Goal: Transaction & Acquisition: Subscribe to service/newsletter

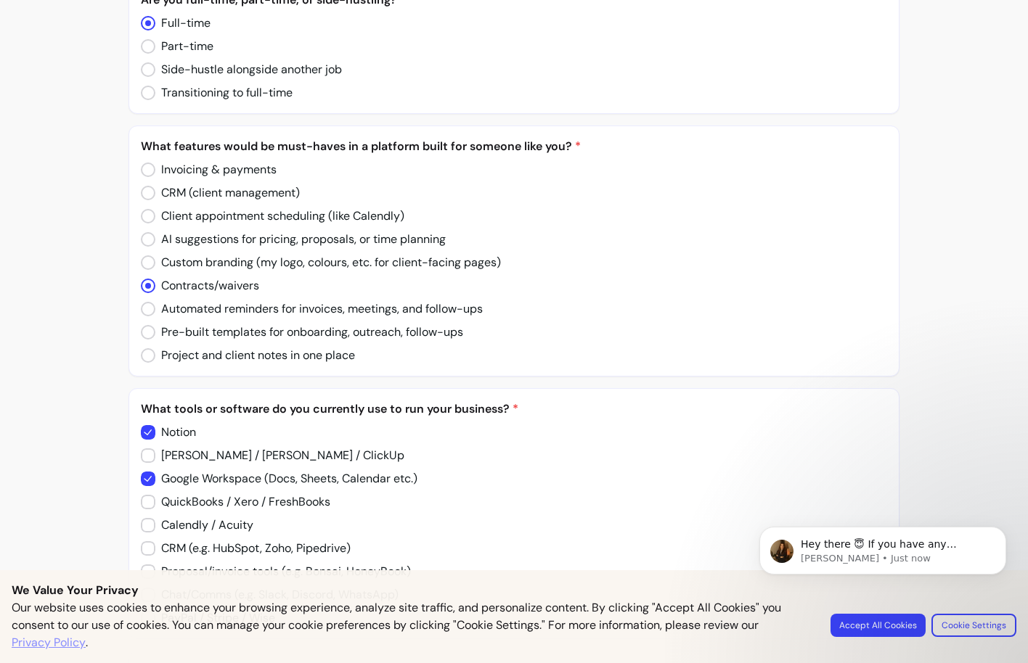
scroll to position [1026, 0]
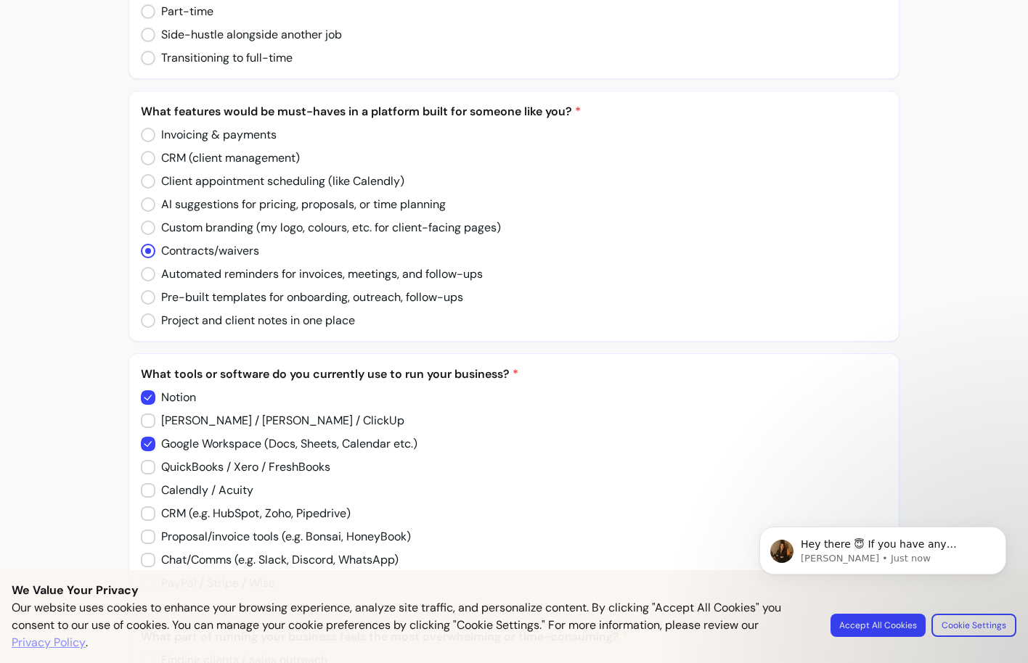
click at [879, 624] on body "Hey there 😇 If you have any question about what you can do with Fluum, I'm here…" at bounding box center [882, 576] width 279 height 148
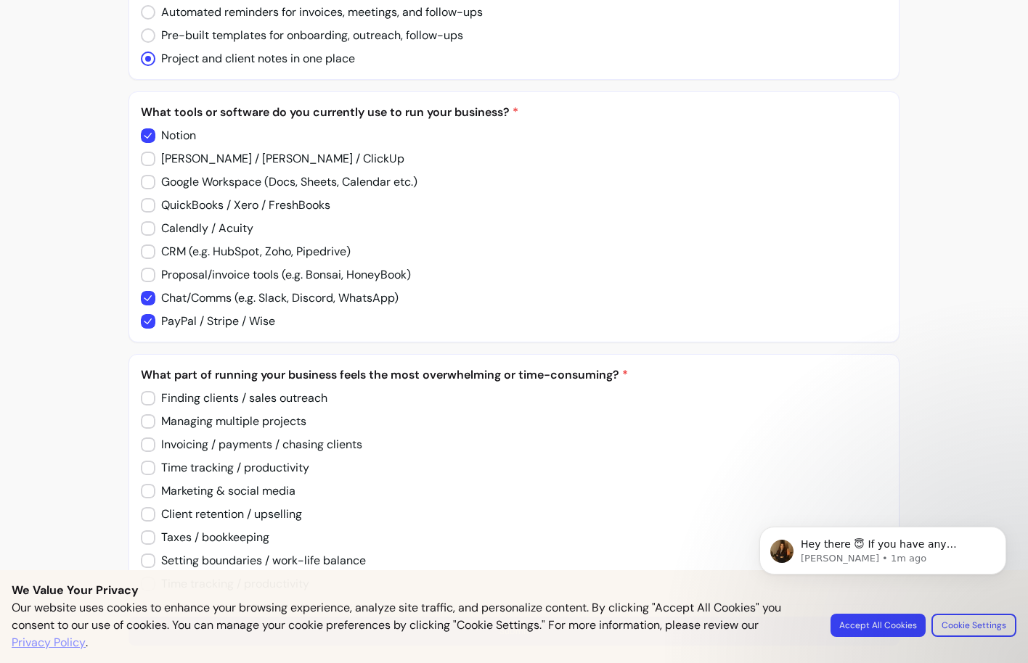
scroll to position [1288, 0]
click at [874, 619] on body "Hey there 😇 If you have any question about what you can do with Fluum, I'm here…" at bounding box center [882, 576] width 279 height 148
click at [862, 626] on body "Hey there 😇 If you have any question about what you can do with Fluum, I'm here…" at bounding box center [882, 576] width 279 height 148
click at [877, 618] on body "Hey there 😇 If you have any question about what you can do with Fluum, I'm here…" at bounding box center [882, 576] width 279 height 148
click at [875, 629] on body "Hey there 😇 If you have any question about what you can do with Fluum, I'm here…" at bounding box center [882, 576] width 279 height 148
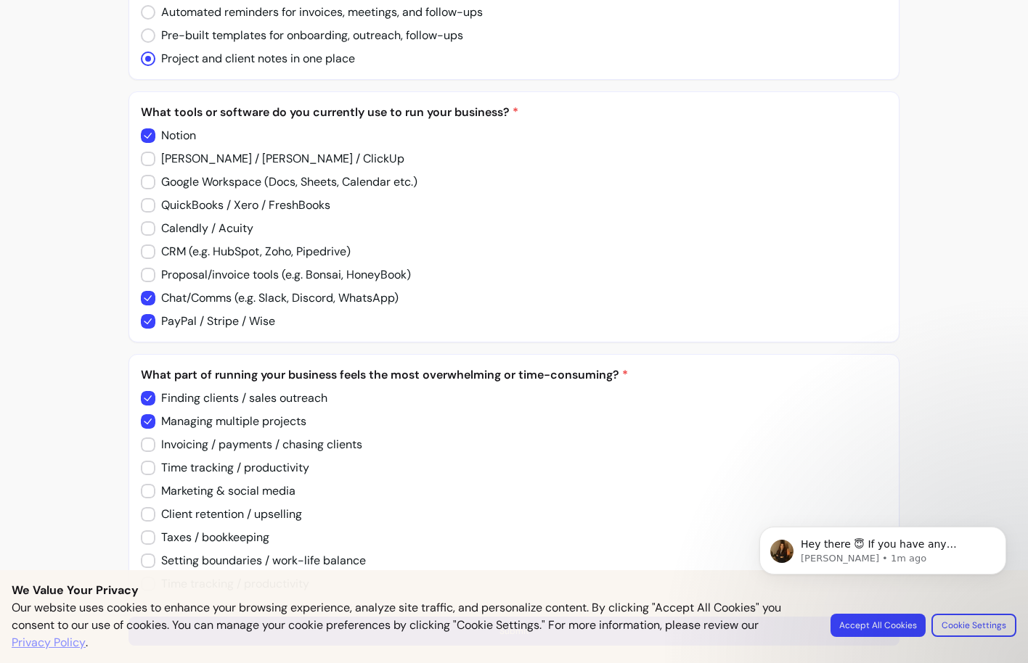
click at [875, 629] on body "Hey there 😇 If you have any question about what you can do with Fluum, I'm here…" at bounding box center [882, 576] width 279 height 148
click at [1002, 531] on icon "Dismiss notification" at bounding box center [1002, 531] width 8 height 8
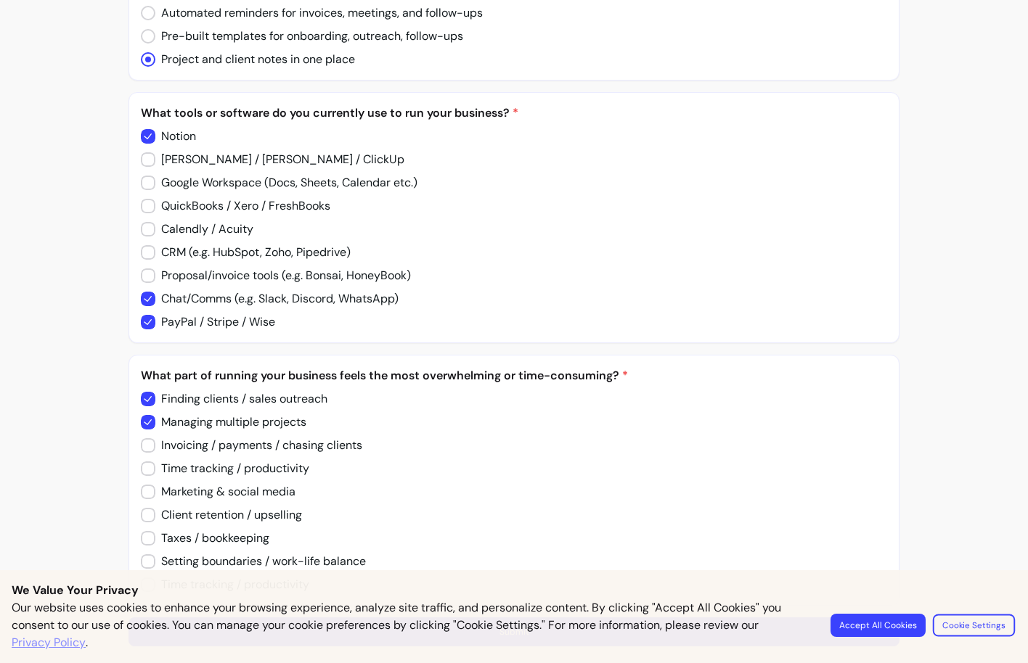
click at [993, 623] on button "Cookie Settings" at bounding box center [974, 625] width 82 height 23
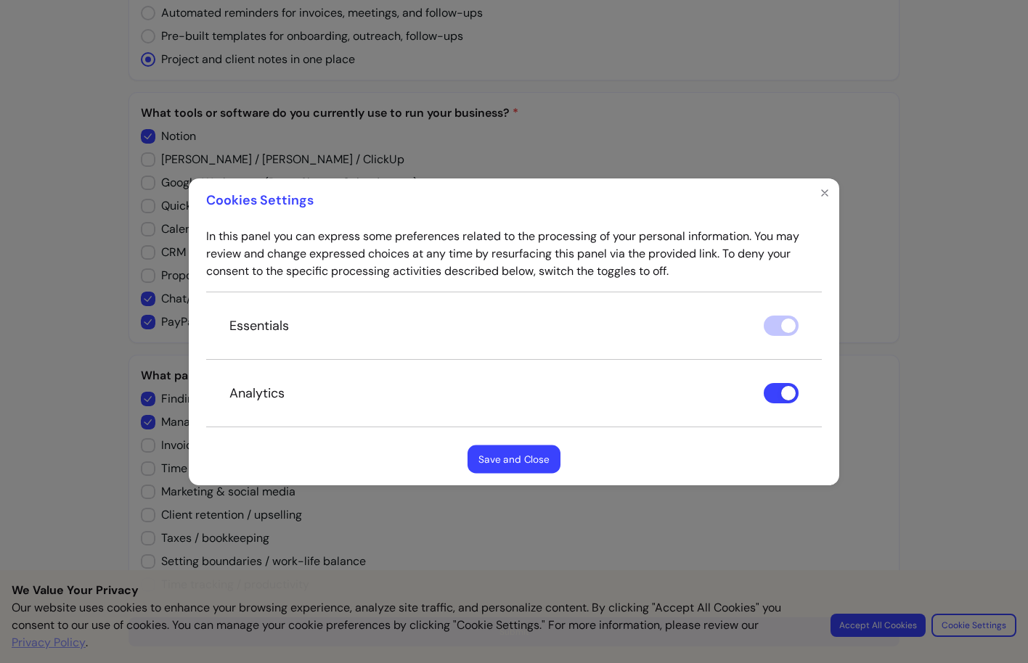
click at [521, 454] on button "Save and Close" at bounding box center [513, 459] width 93 height 28
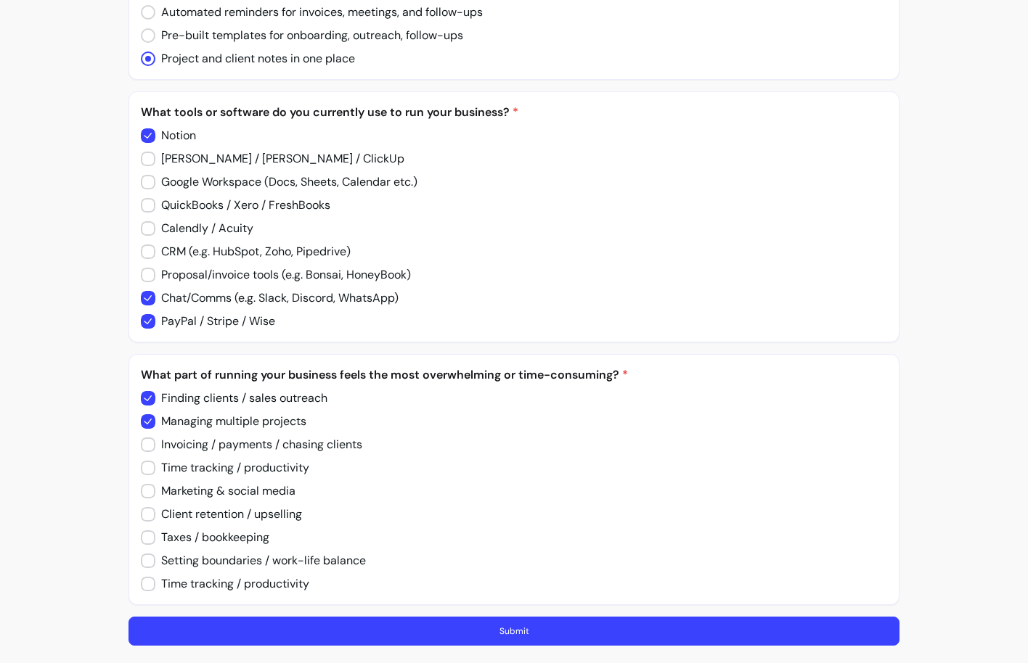
scroll to position [1288, 0]
click at [465, 630] on button "Submit" at bounding box center [513, 631] width 771 height 29
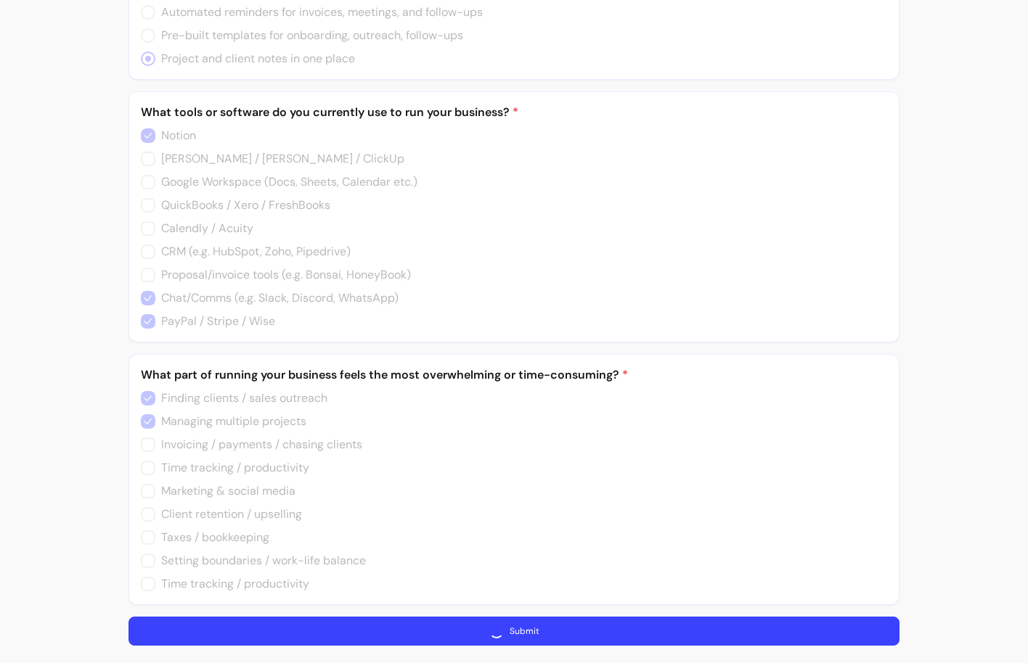
scroll to position [0, 0]
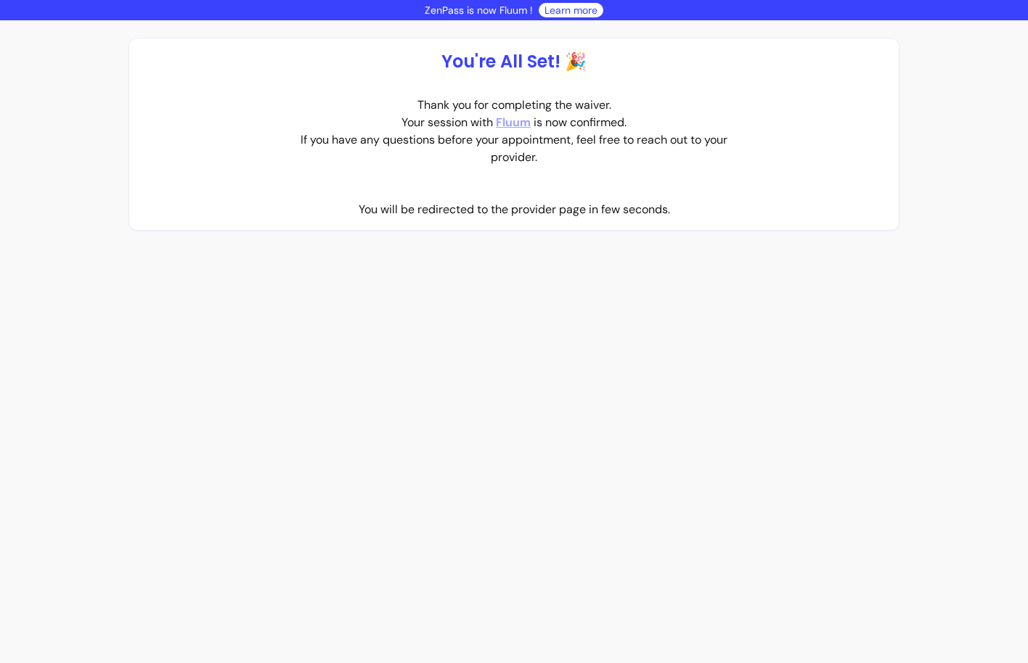
click at [521, 124] on link "Fluum" at bounding box center [513, 122] width 35 height 17
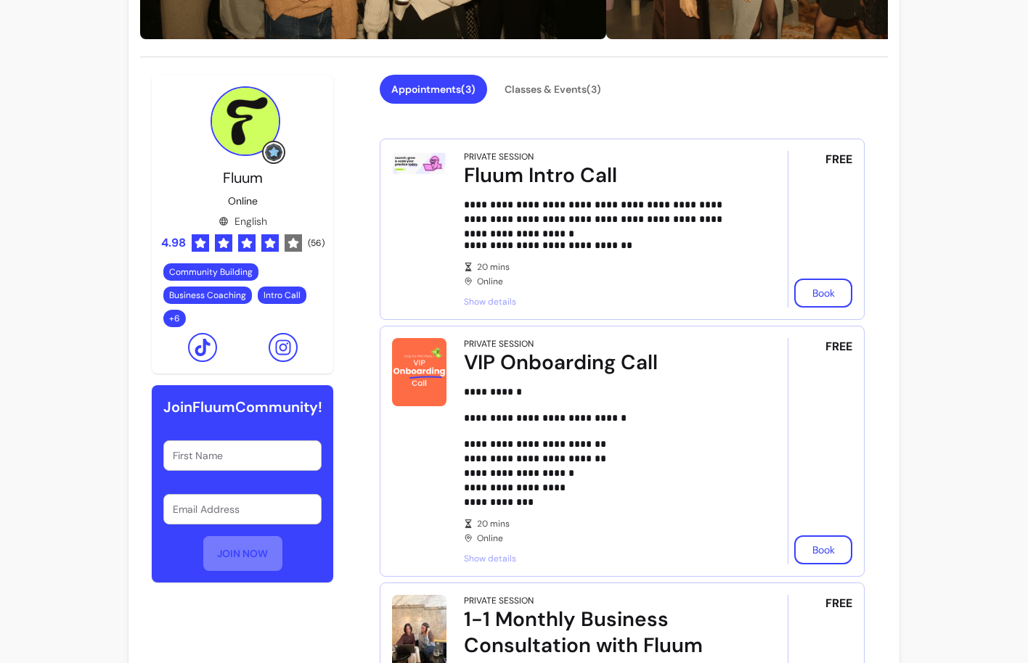
scroll to position [316, 0]
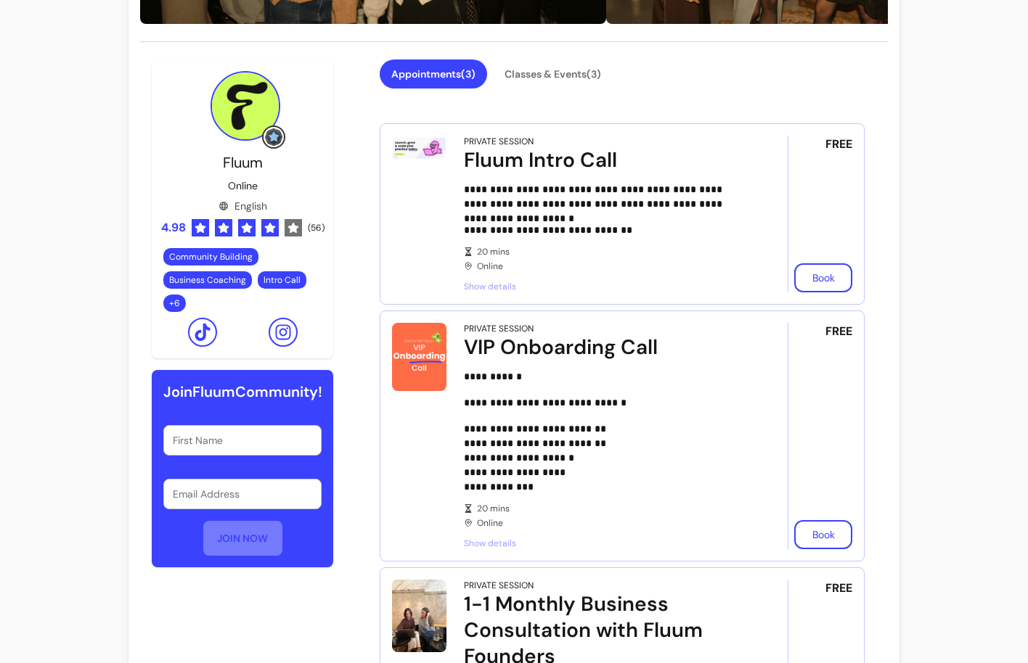
click at [501, 543] on span "Show details" at bounding box center [605, 544] width 283 height 12
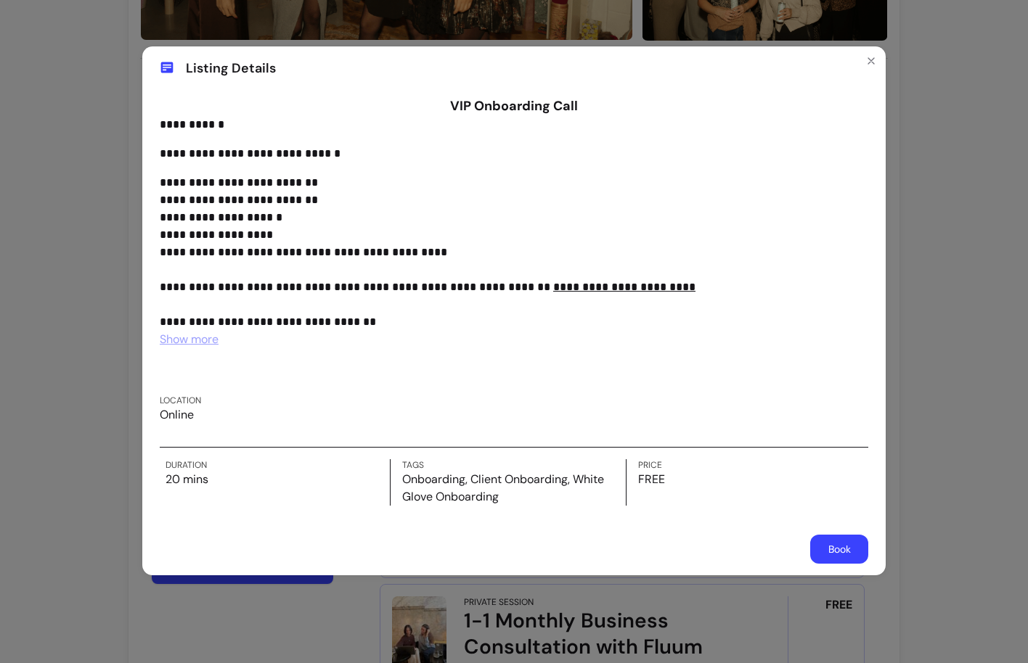
click at [623, 285] on u "**********" at bounding box center [624, 287] width 142 height 11
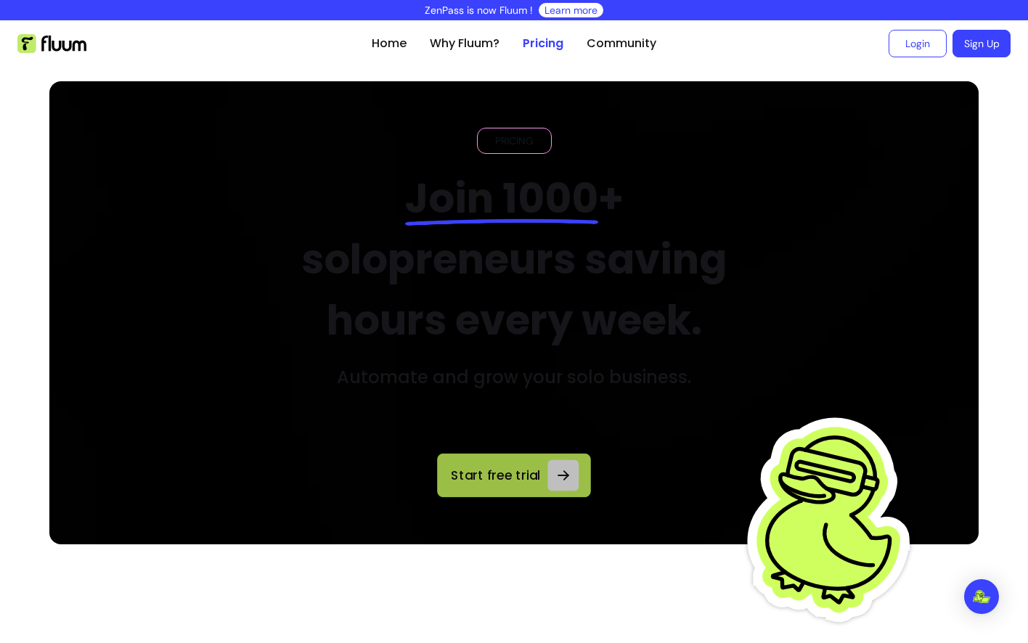
click at [518, 482] on span "Start free trial" at bounding box center [495, 475] width 93 height 20
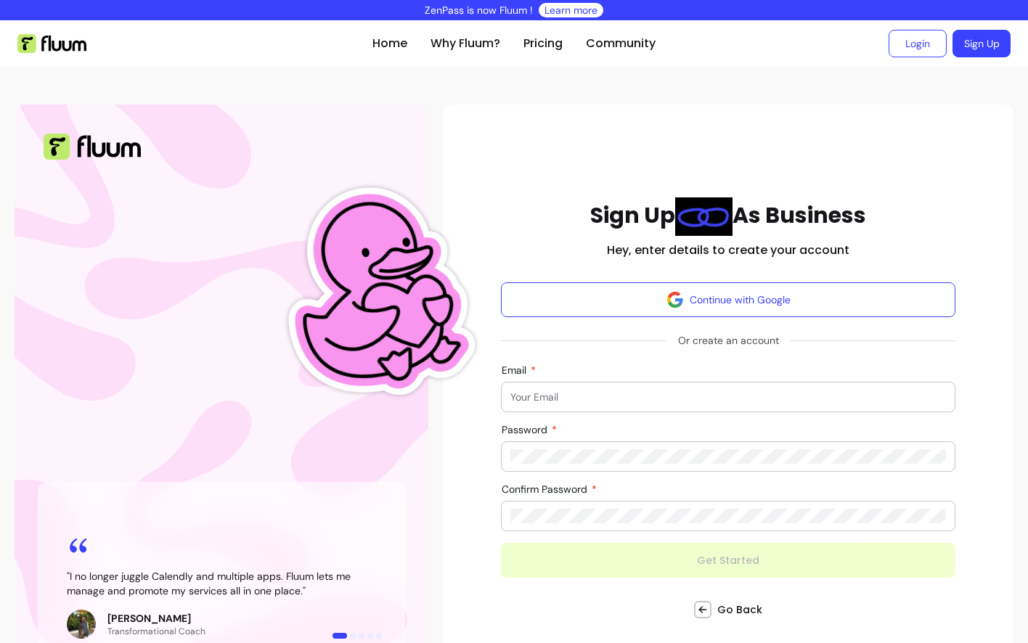
click at [550, 396] on input "Email" at bounding box center [728, 397] width 436 height 15
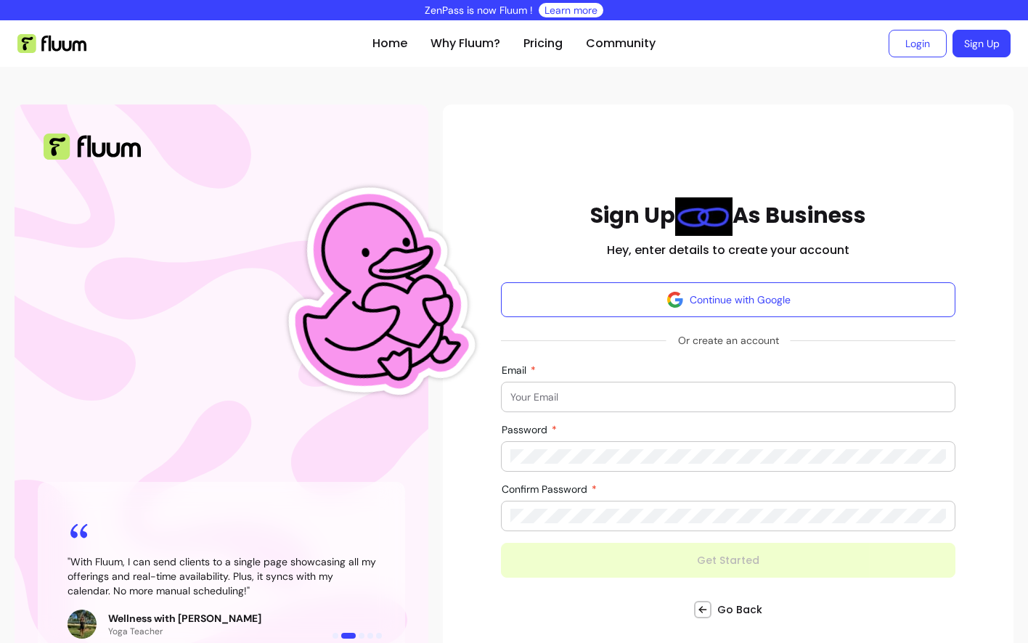
type input "[PERSON_NAME][EMAIL_ADDRESS][DOMAIN_NAME]"
click at [547, 448] on div at bounding box center [728, 456] width 436 height 29
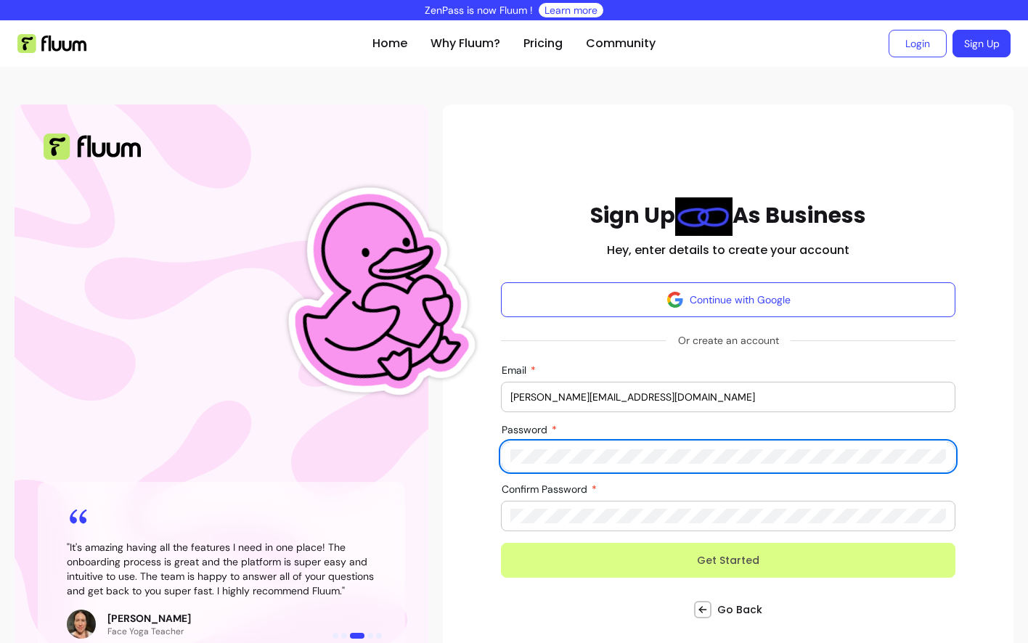
click at [573, 553] on button "Get Started" at bounding box center [728, 560] width 454 height 35
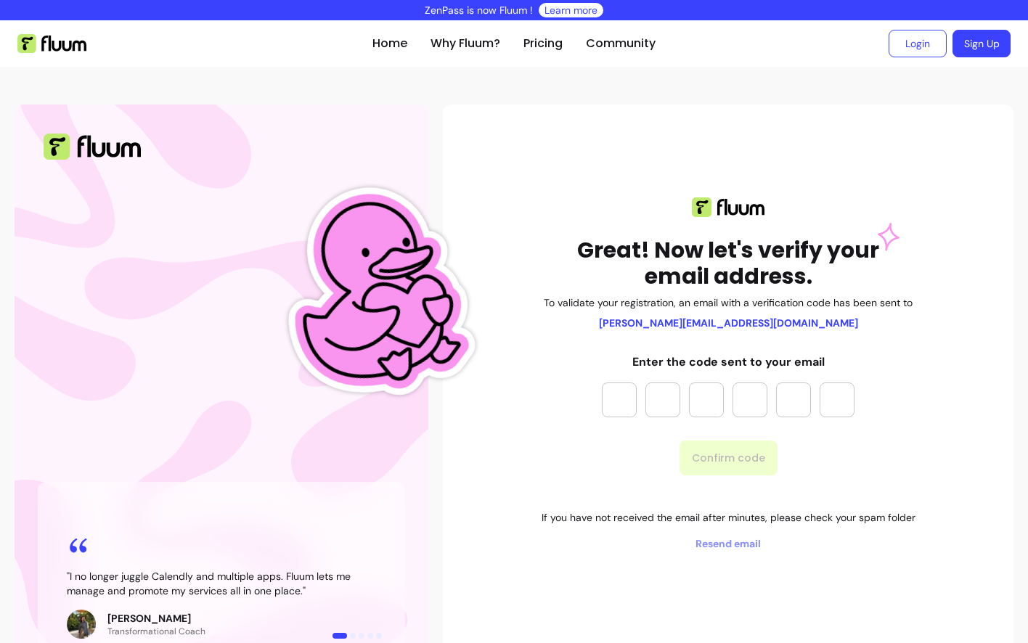
click at [612, 409] on input "Please enter OTP character 1" at bounding box center [619, 400] width 35 height 35
click at [528, 460] on div "Great! Now let's verify your email address. To validate your registration, an e…" at bounding box center [727, 374] width 547 height 354
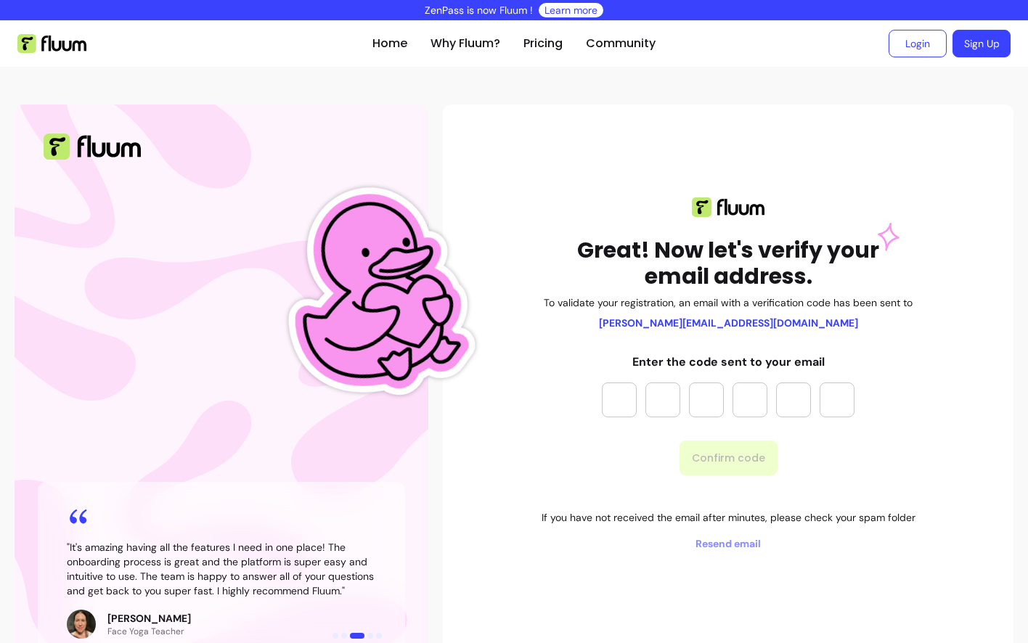
click at [600, 404] on div "Great! Now let's verify your email address. To validate your registration, an e…" at bounding box center [729, 374] width 374 height 354
click at [615, 401] on input "Please enter OTP character 1" at bounding box center [619, 400] width 35 height 35
paste input "*"
type input "*"
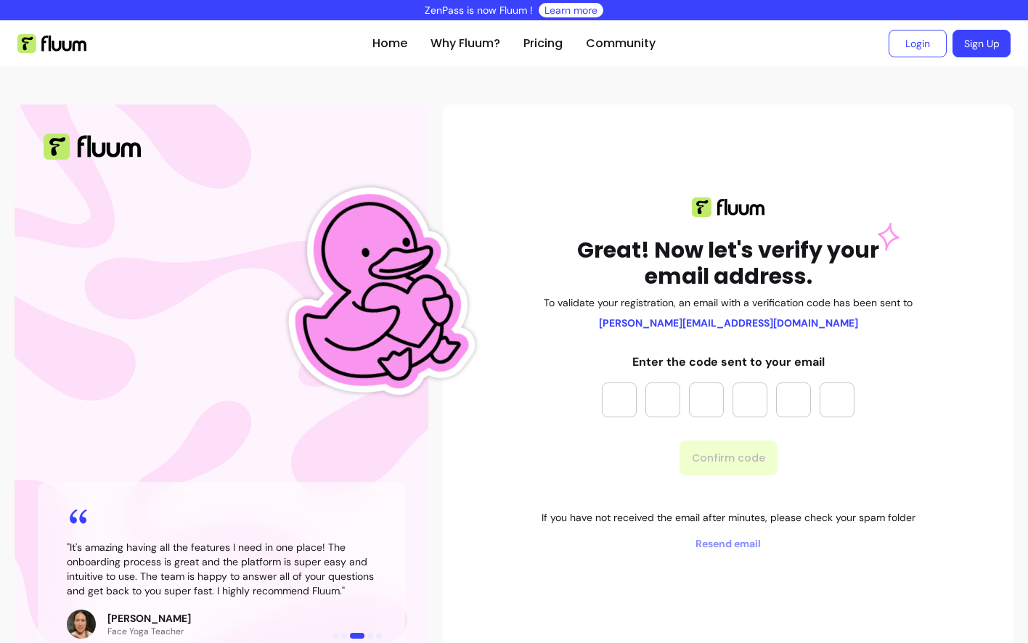
type input "*"
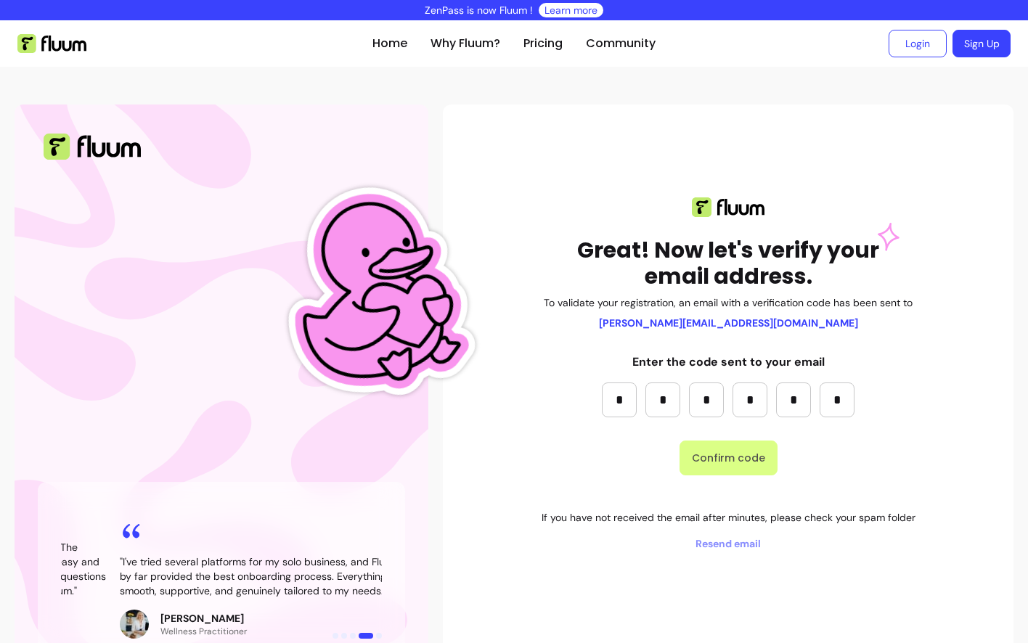
click at [694, 452] on button "Confirm code" at bounding box center [728, 458] width 98 height 35
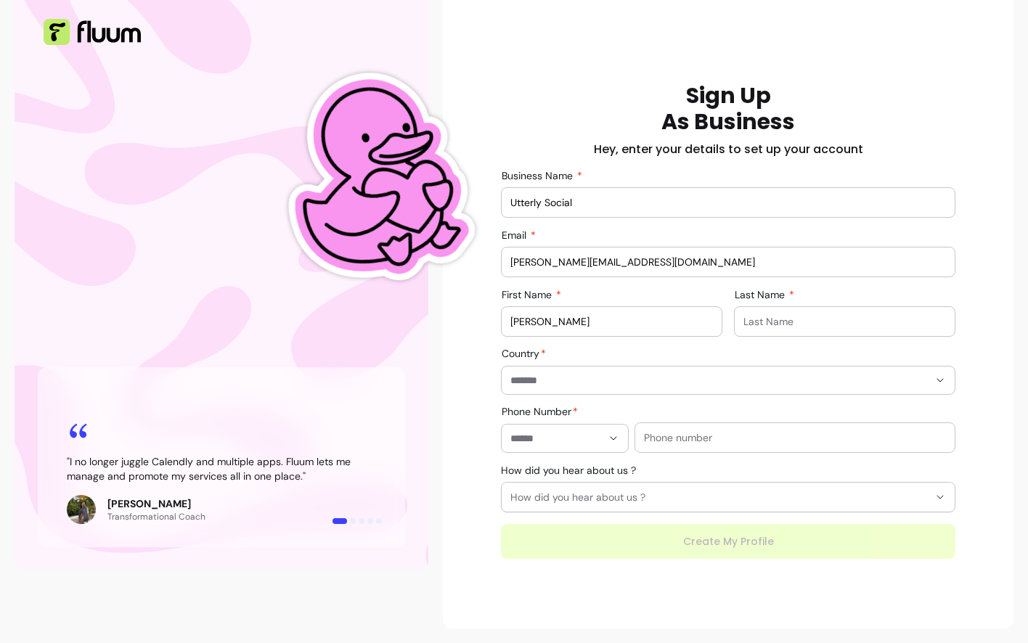
scroll to position [115, 0]
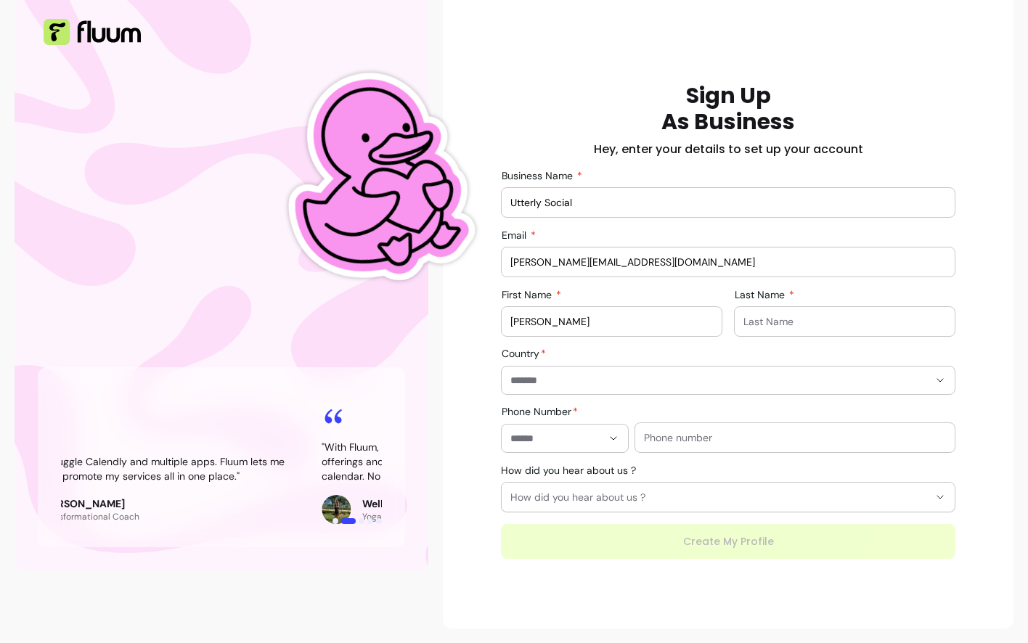
type input "Utterly Social"
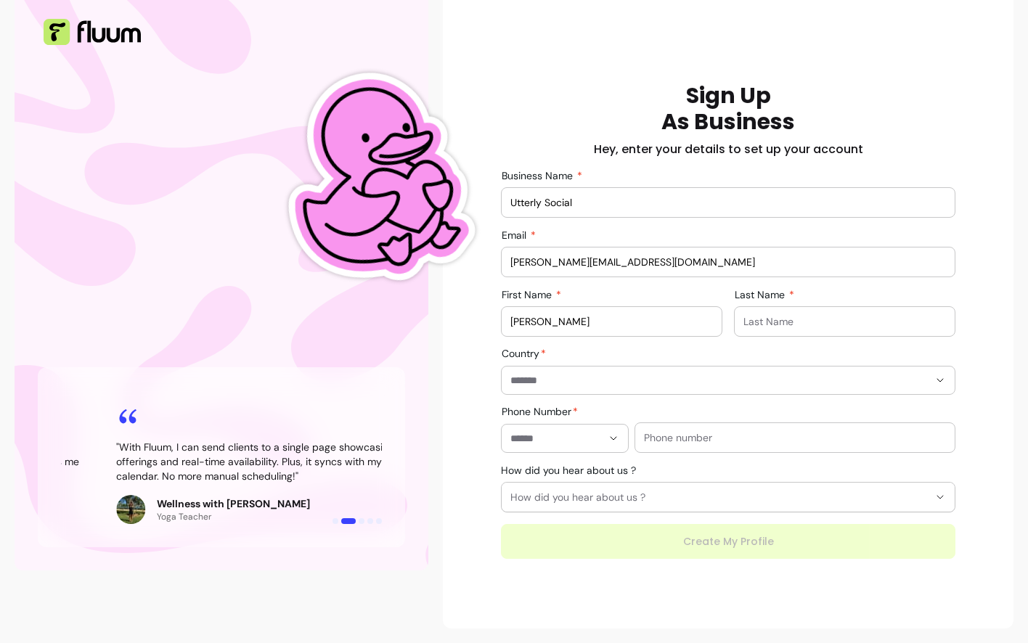
click at [572, 447] on div at bounding box center [564, 439] width 109 height 28
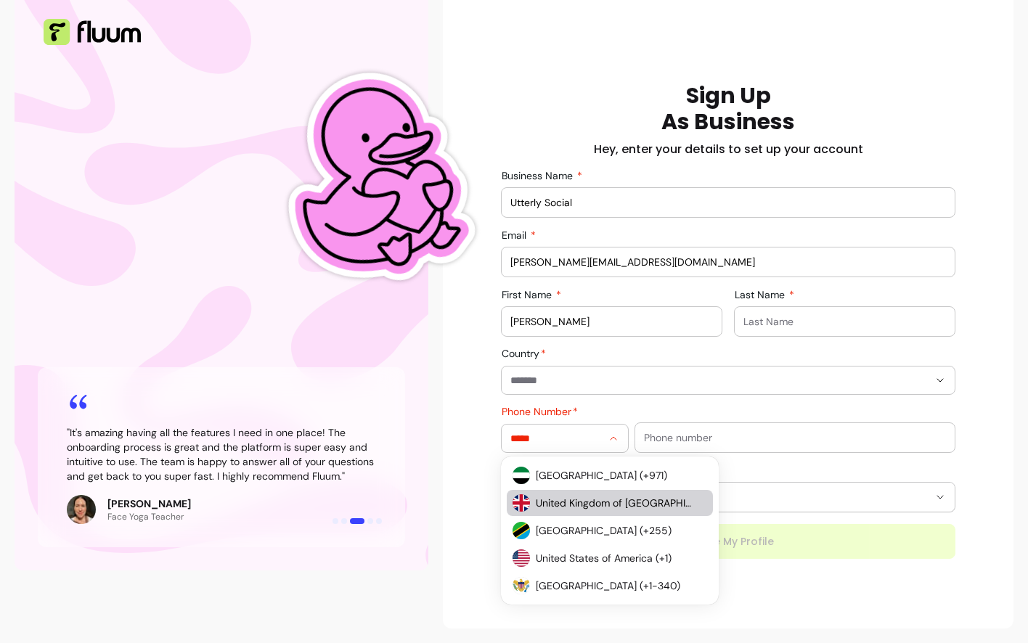
click at [583, 499] on span "United Kingdom of Great Britain and Northern Ireland (+44)" at bounding box center [614, 503] width 157 height 15
type input "**********"
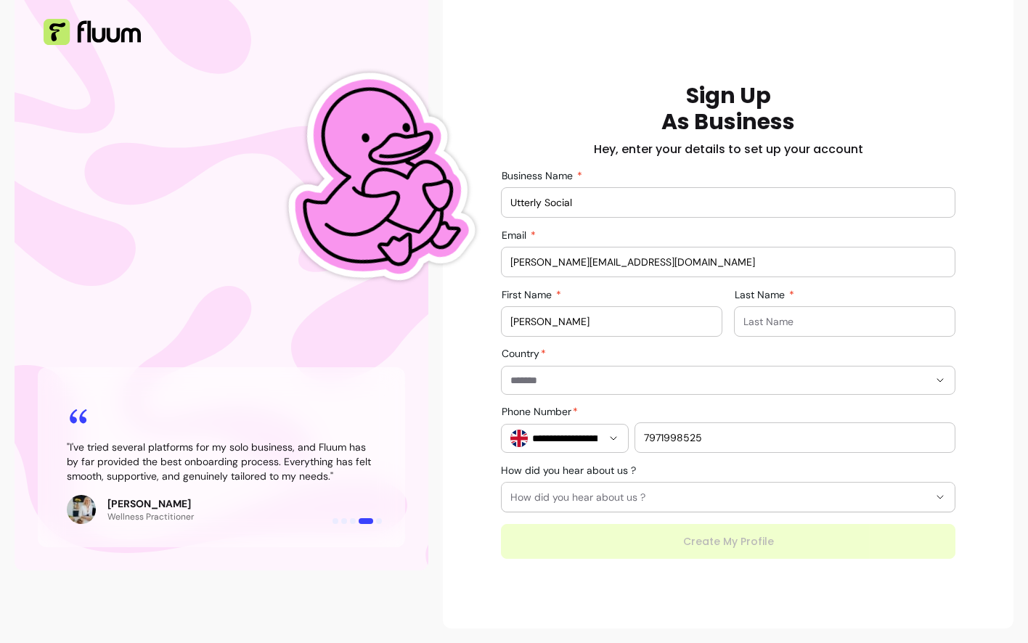
type input "7971998525"
click at [671, 492] on span "How did you hear about us ?" at bounding box center [719, 497] width 418 height 15
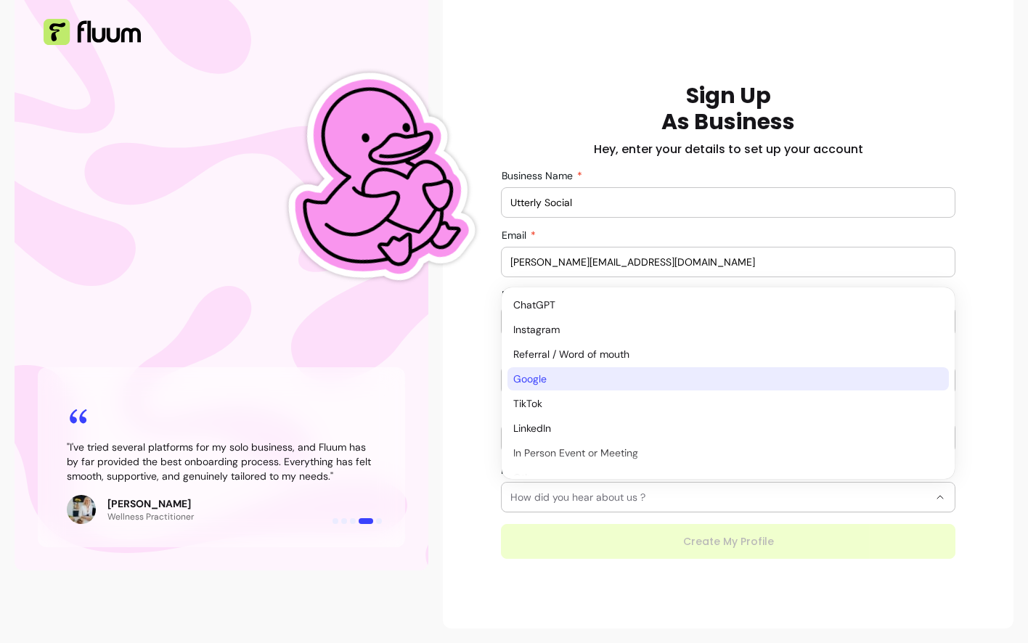
click at [626, 372] on span "Google" at bounding box center [720, 379] width 415 height 15
select select "******"
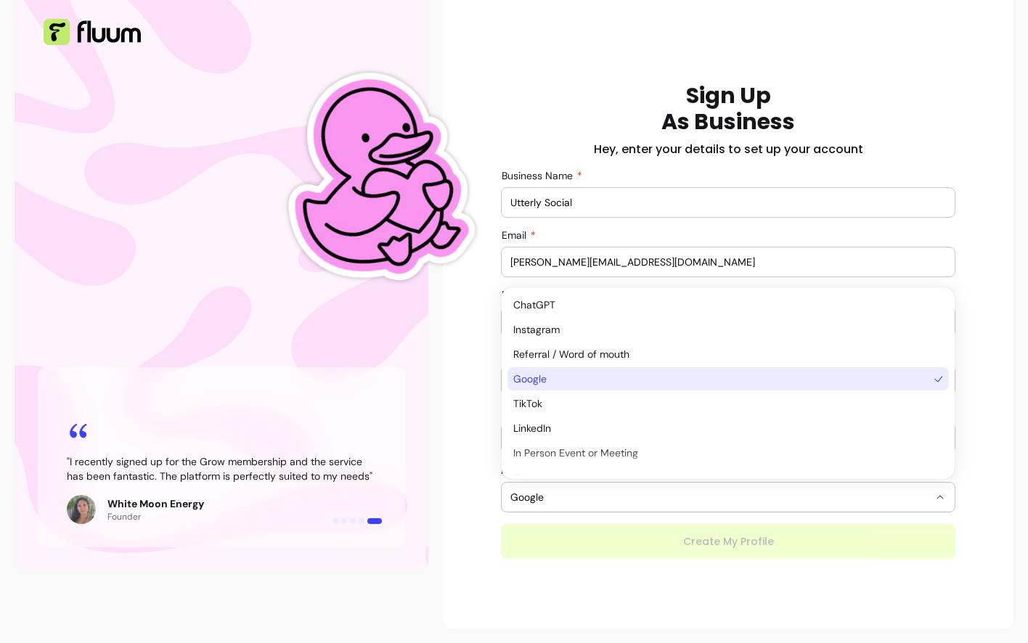
click at [597, 385] on span "Google" at bounding box center [720, 379] width 415 height 15
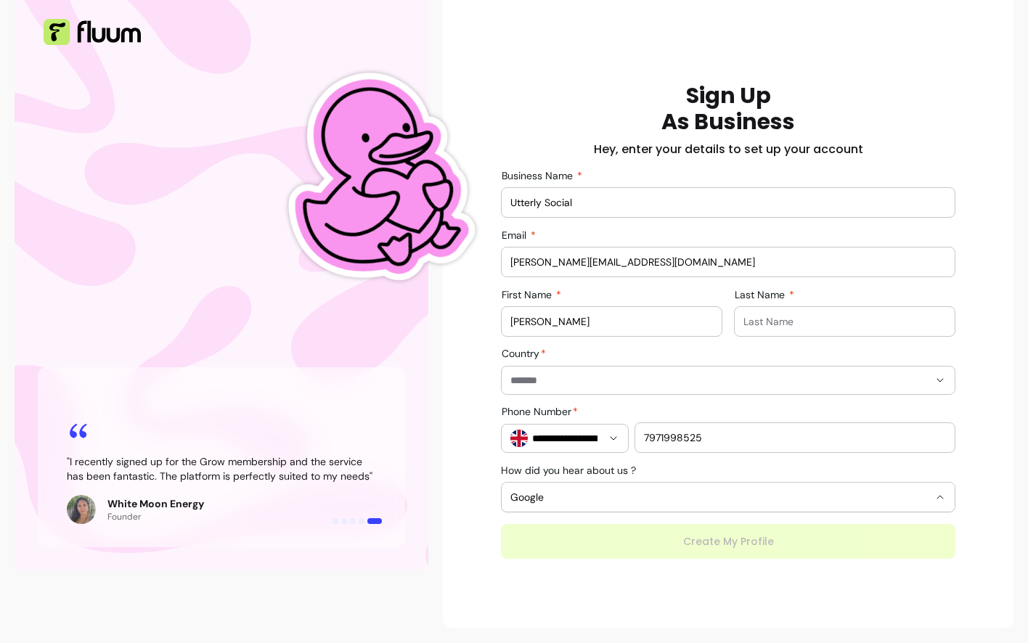
click at [600, 570] on div "**********" at bounding box center [728, 309] width 571 height 639
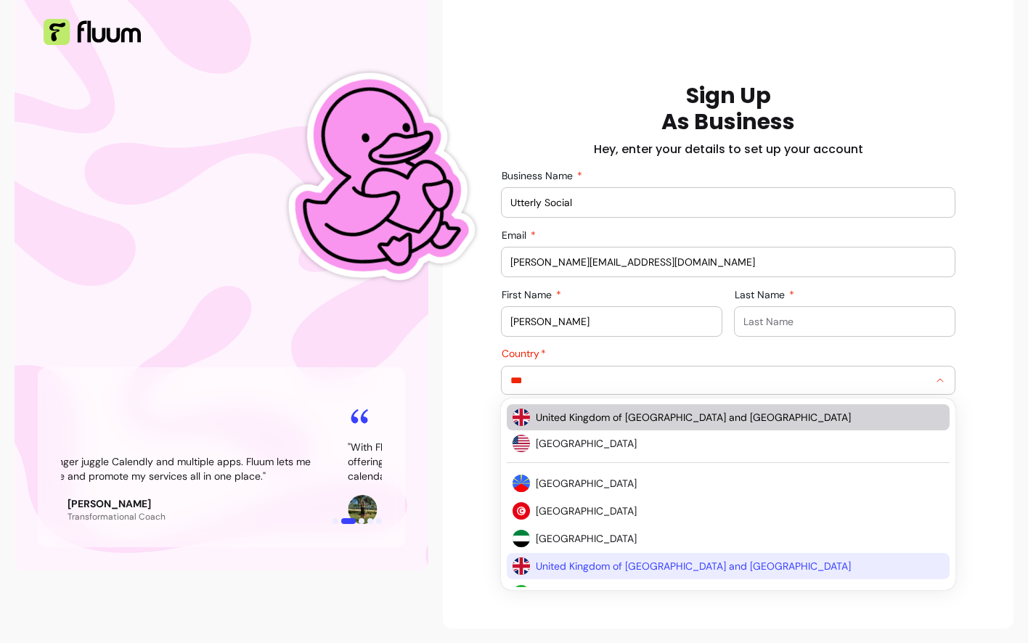
click at [588, 425] on li "United Kingdom of Great Britain and Northern Ireland" at bounding box center [728, 417] width 443 height 26
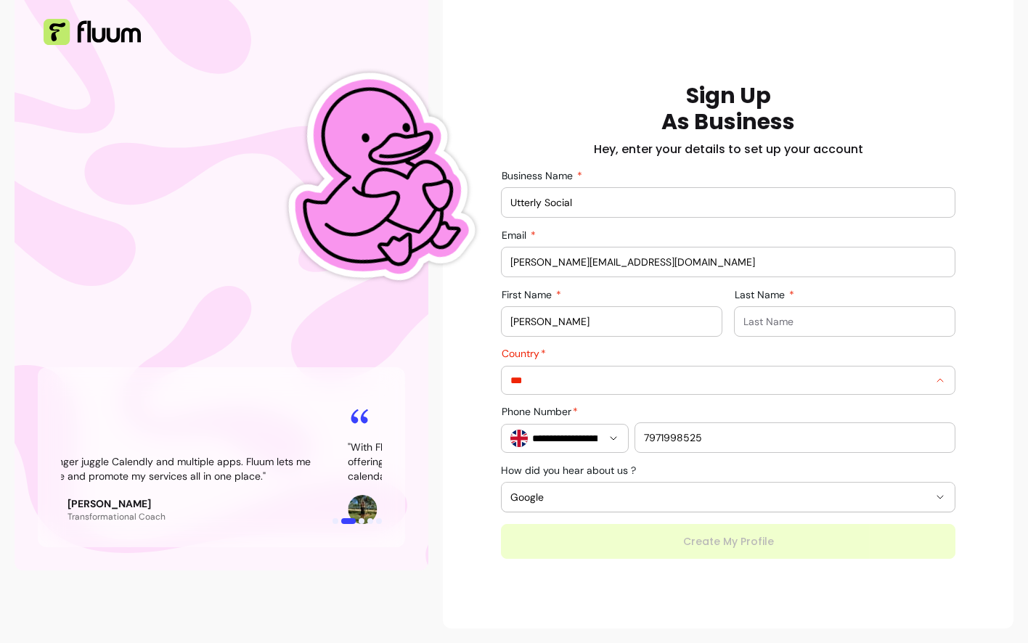
type input "**********"
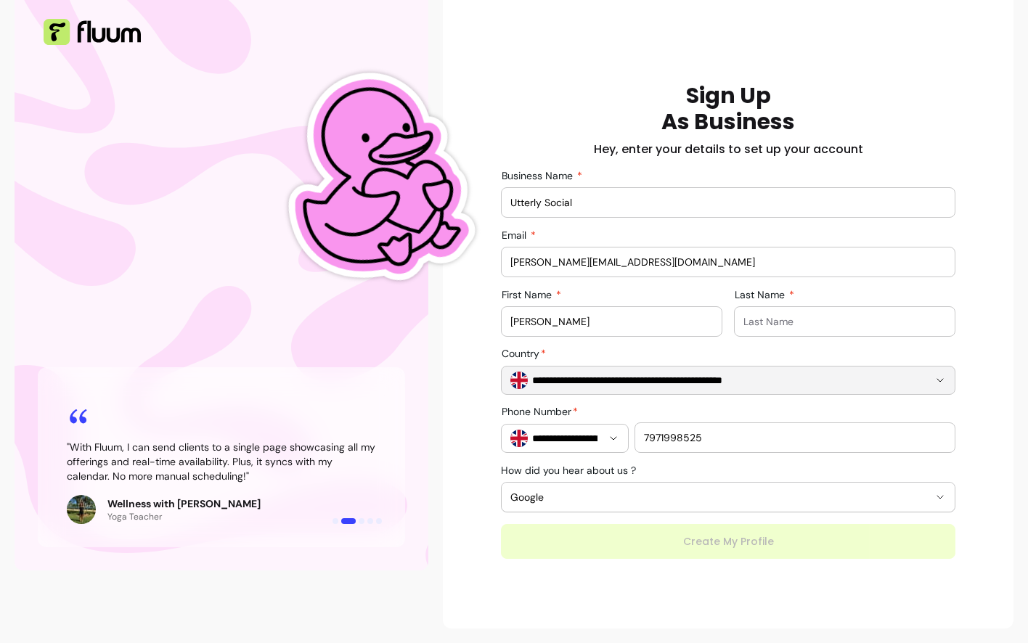
click at [401, 510] on div at bounding box center [221, 457] width 367 height 180
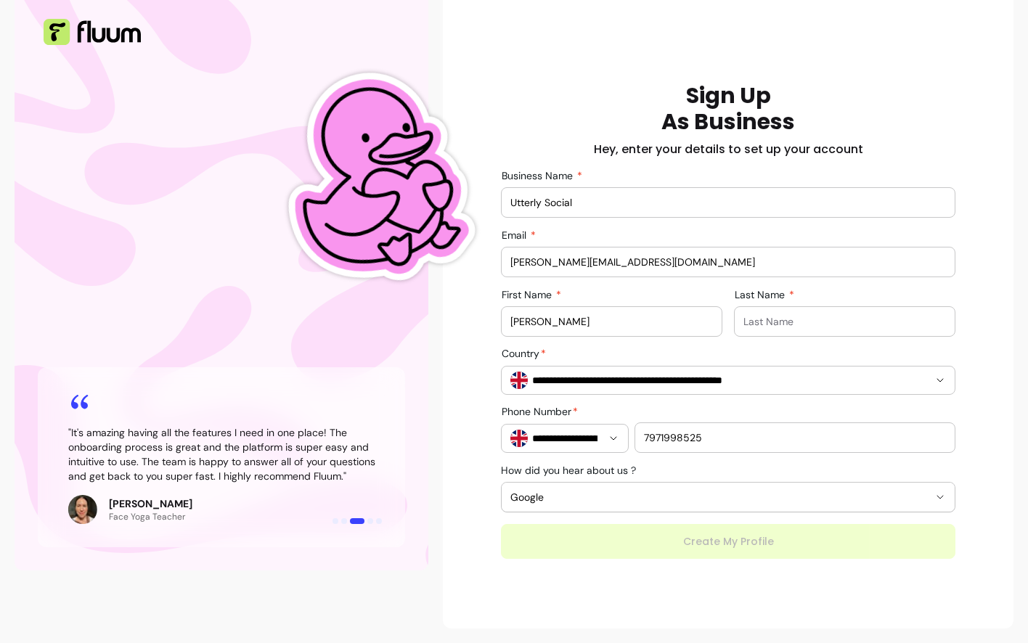
scroll to position [135, 0]
click at [794, 315] on div at bounding box center [844, 321] width 203 height 29
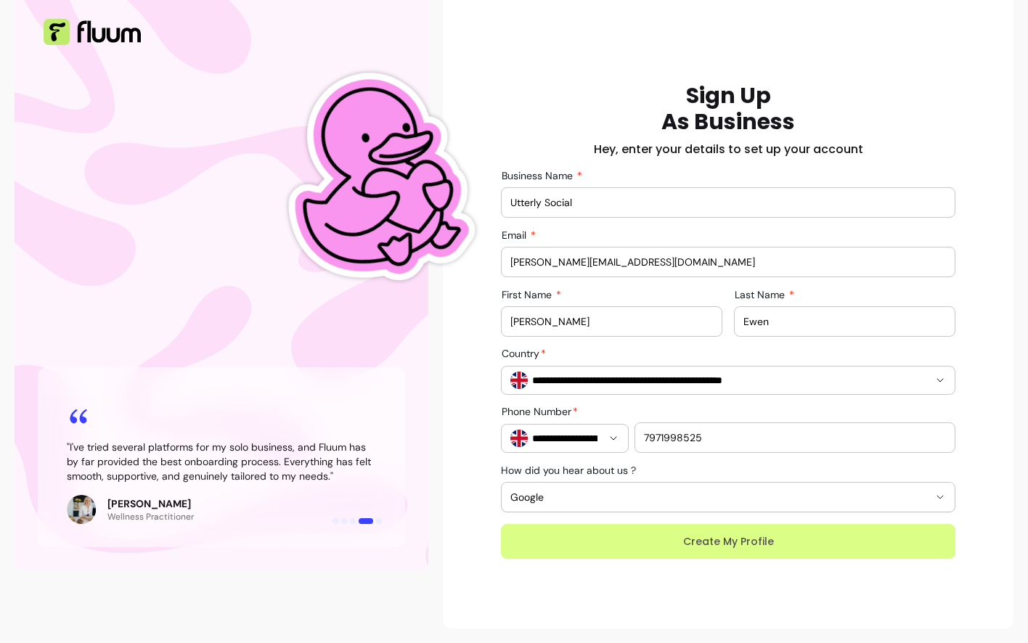
type input "Ewen"
click at [708, 524] on button "Create My Profile" at bounding box center [728, 541] width 454 height 35
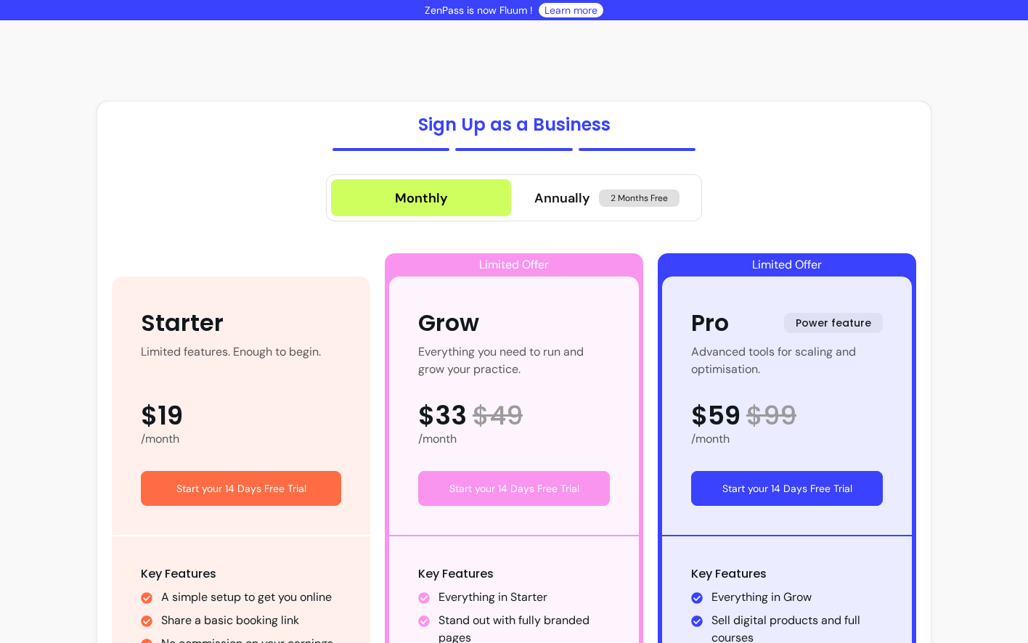
scroll to position [-1, 0]
